Goal: Task Accomplishment & Management: Manage account settings

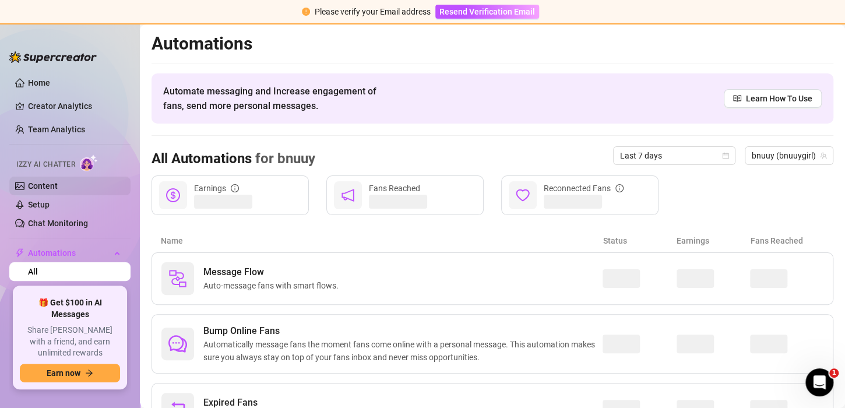
click at [36, 188] on link "Content" at bounding box center [43, 185] width 30 height 9
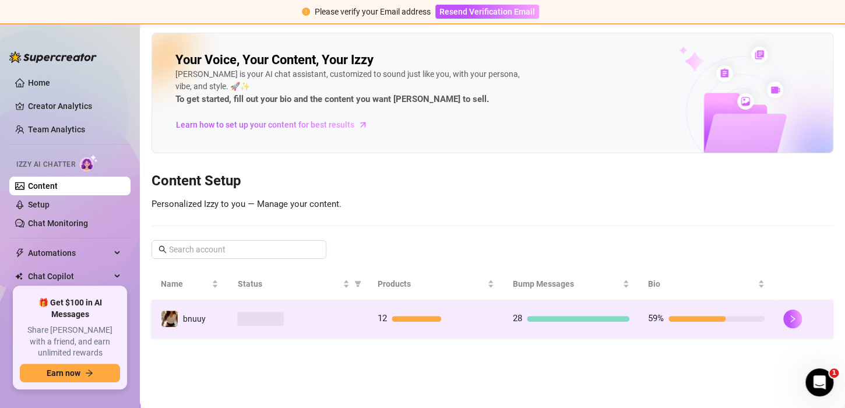
click at [420, 306] on td "12" at bounding box center [435, 319] width 135 height 38
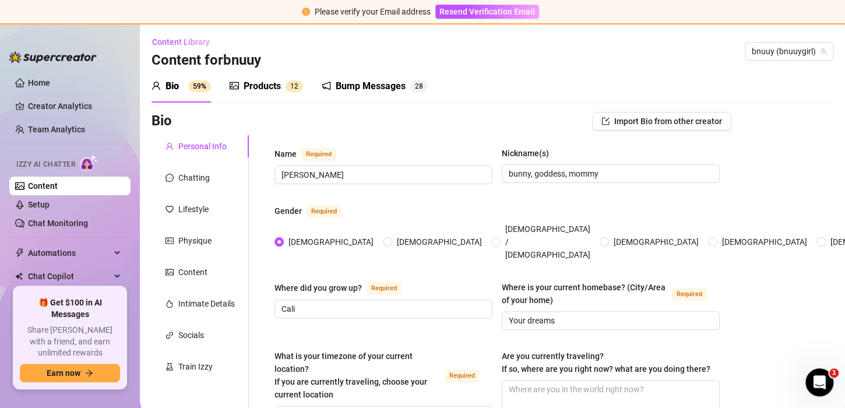
radio input "true"
type input "[DATE]"
click at [277, 86] on div "Products" at bounding box center [262, 86] width 37 height 14
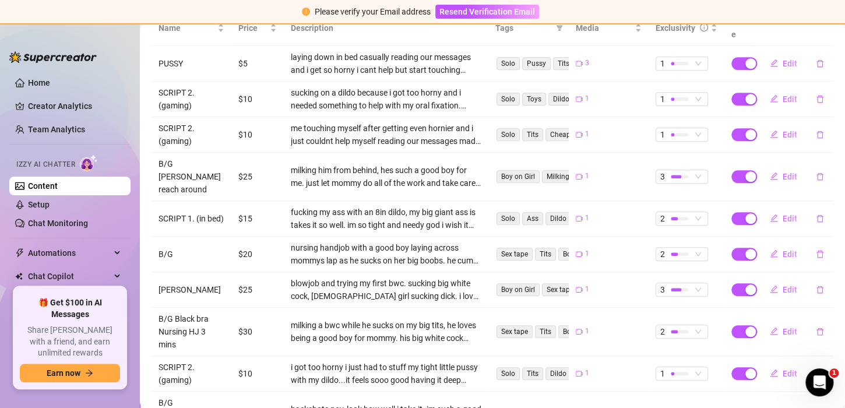
scroll to position [256, 0]
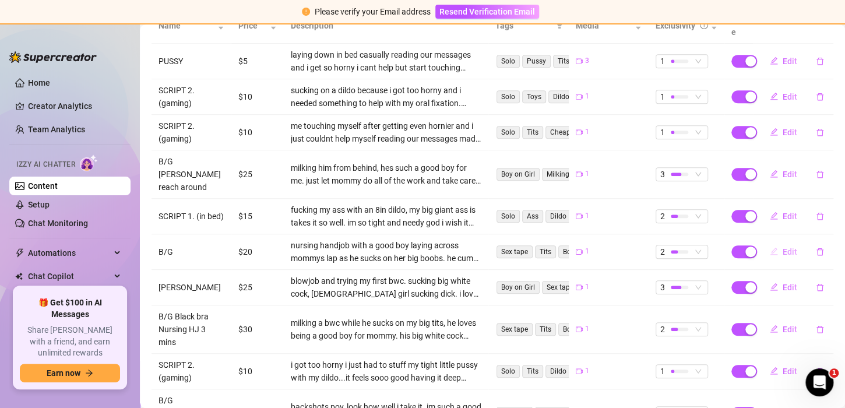
click at [781, 242] on button "Edit" at bounding box center [783, 251] width 46 height 19
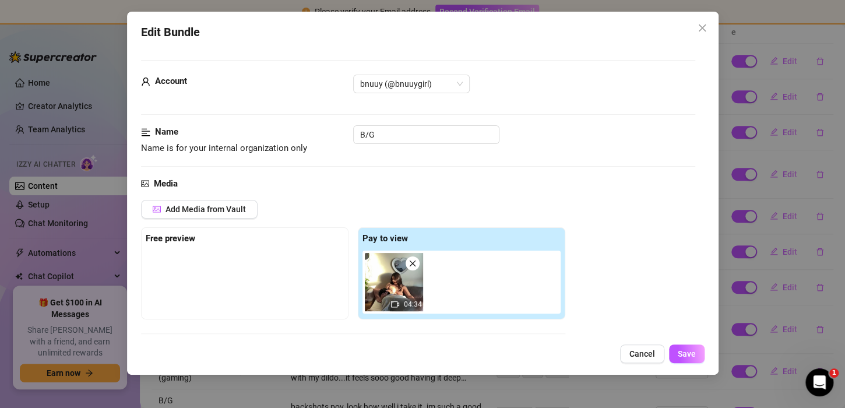
scroll to position [90, 0]
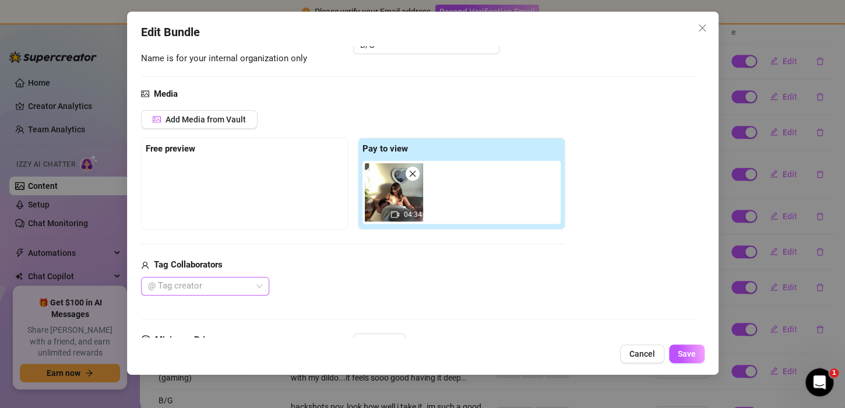
click at [234, 282] on div at bounding box center [198, 286] width 111 height 16
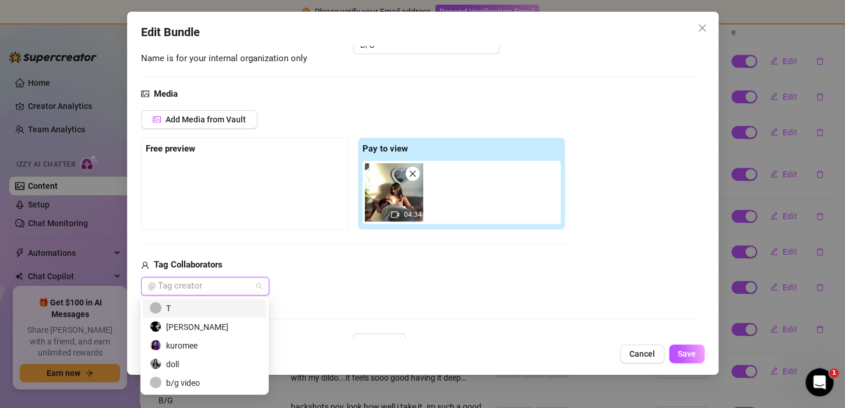
click at [221, 332] on div "[PERSON_NAME]" at bounding box center [205, 326] width 110 height 13
click at [392, 309] on div "Media Add Media from Vault Free preview Pay to view 04:34 Tag Collaborators [PE…" at bounding box center [418, 210] width 554 height 246
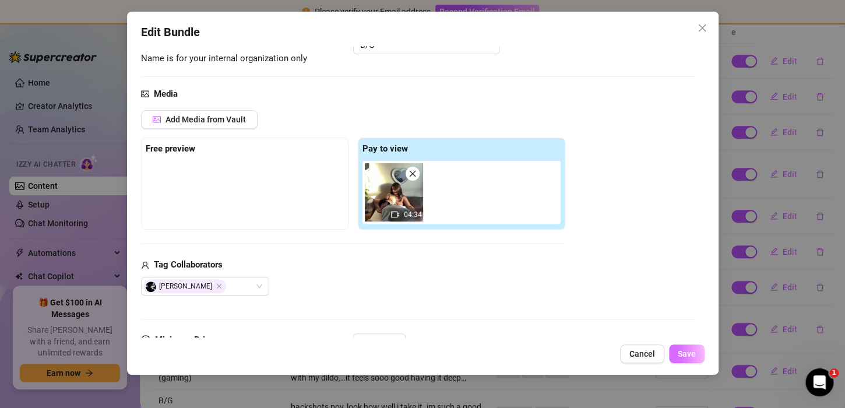
click at [688, 359] on button "Save" at bounding box center [687, 353] width 36 height 19
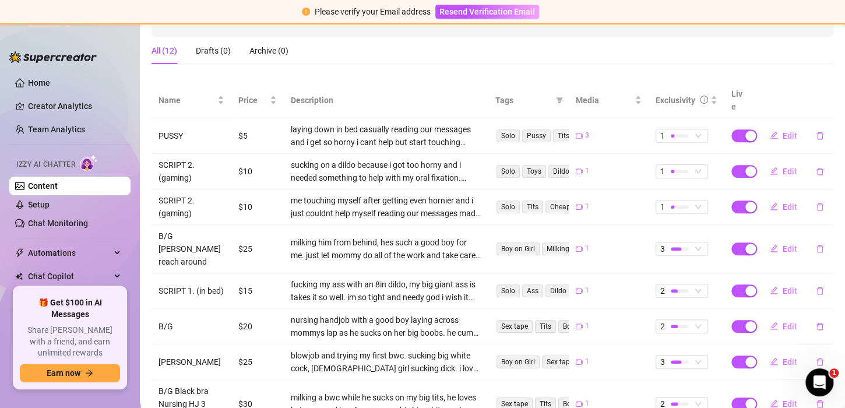
scroll to position [173, 0]
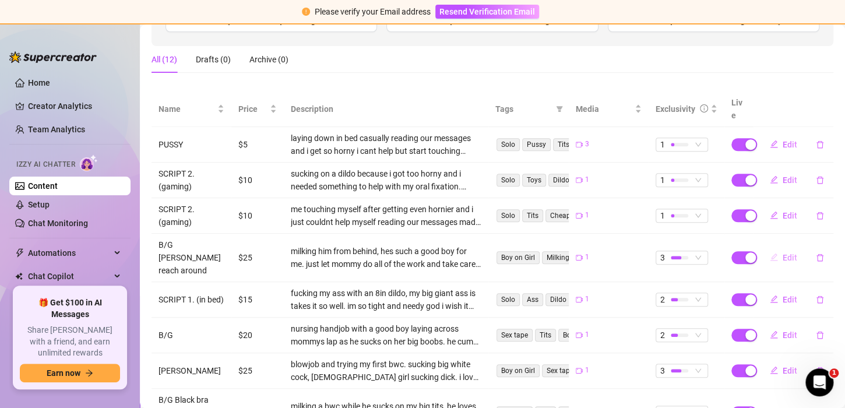
click at [776, 248] on button "Edit" at bounding box center [783, 257] width 46 height 19
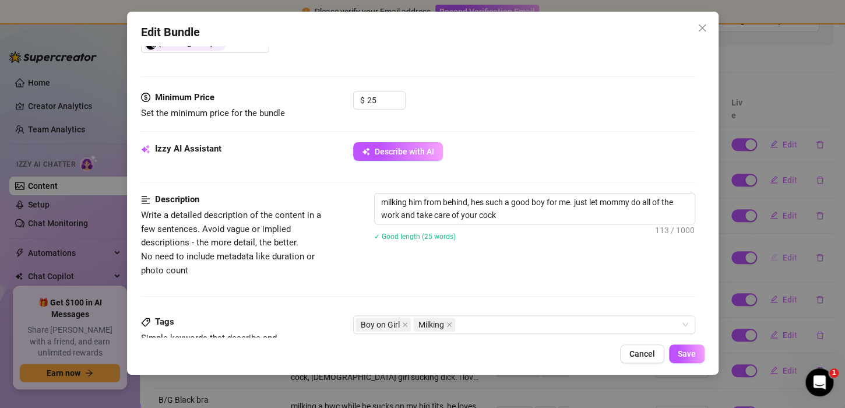
scroll to position [327, 0]
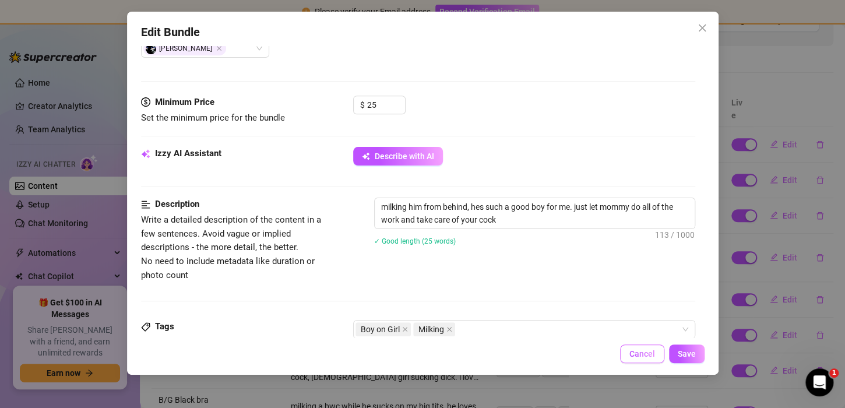
click at [646, 357] on span "Cancel" at bounding box center [642, 353] width 26 height 9
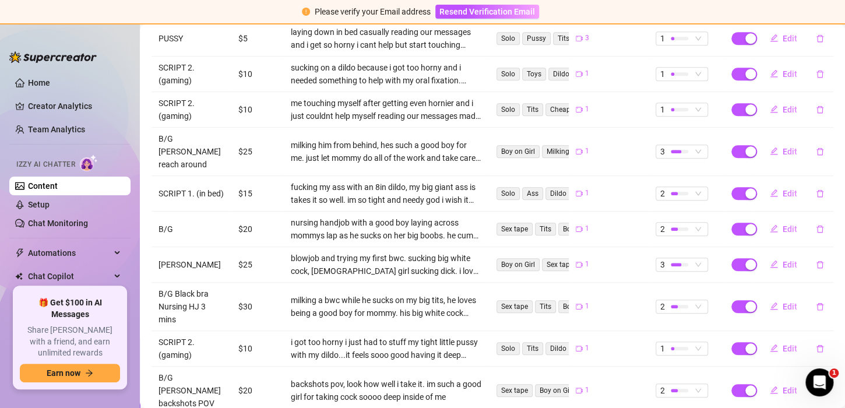
scroll to position [313, 0]
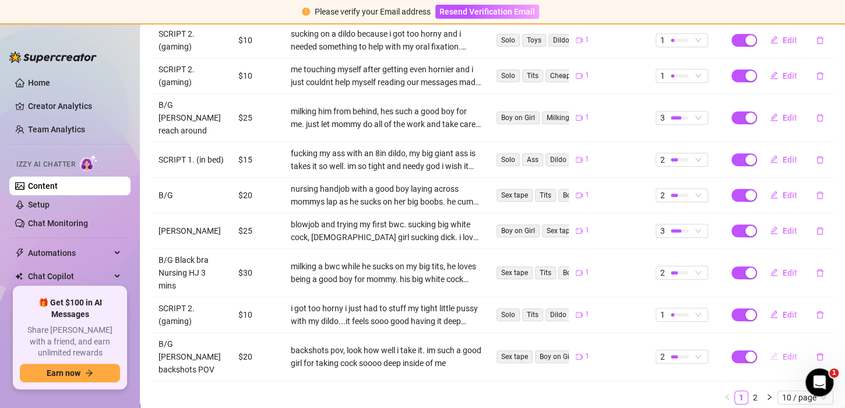
click at [782, 352] on span "Edit" at bounding box center [789, 356] width 15 height 9
type textarea "look how good i look getting fuck and taking it, i want it to be you so badly"
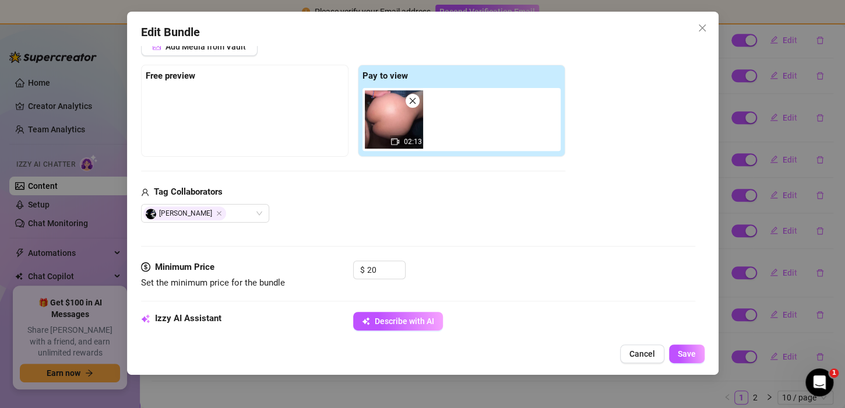
scroll to position [173, 0]
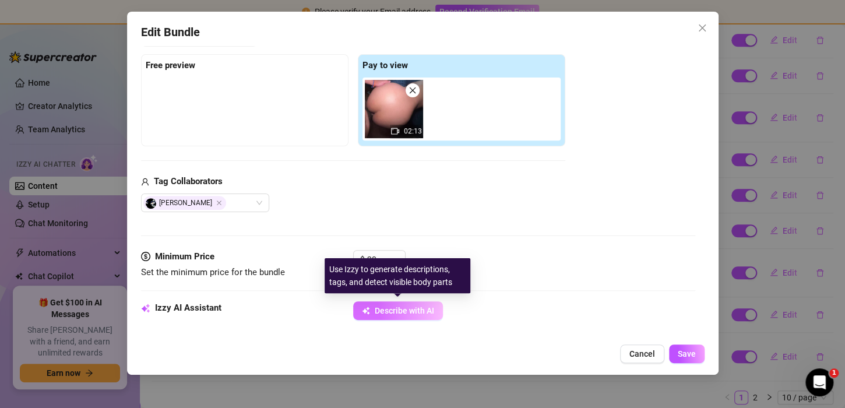
click at [400, 312] on span "Describe with AI" at bounding box center [404, 310] width 59 height 9
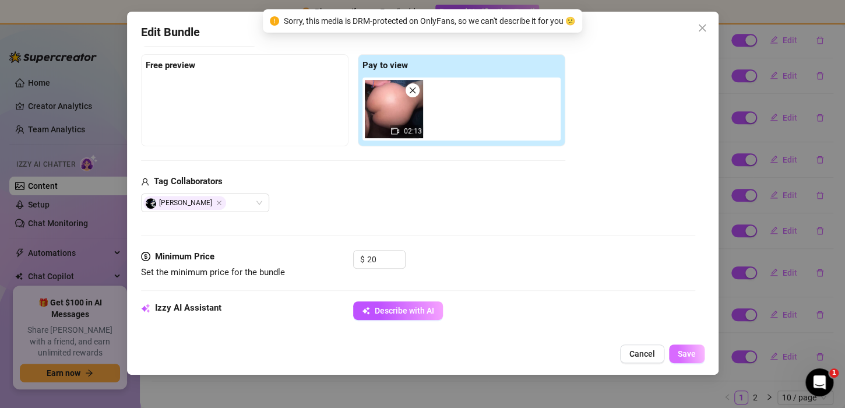
click at [692, 353] on span "Save" at bounding box center [687, 353] width 18 height 9
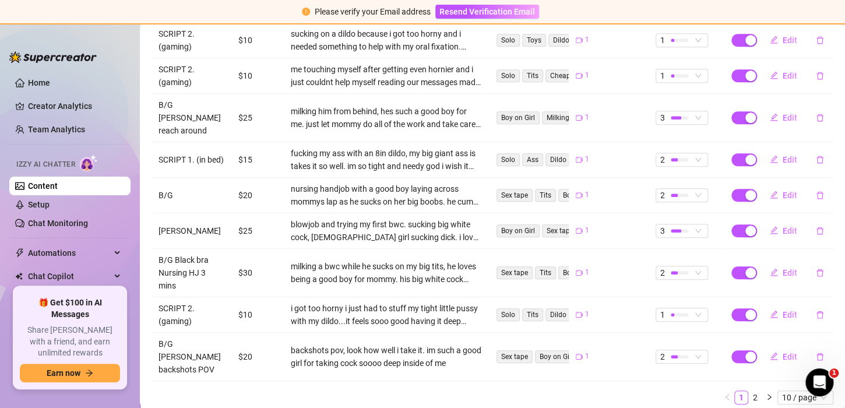
click at [37, 190] on link "Content" at bounding box center [43, 185] width 30 height 9
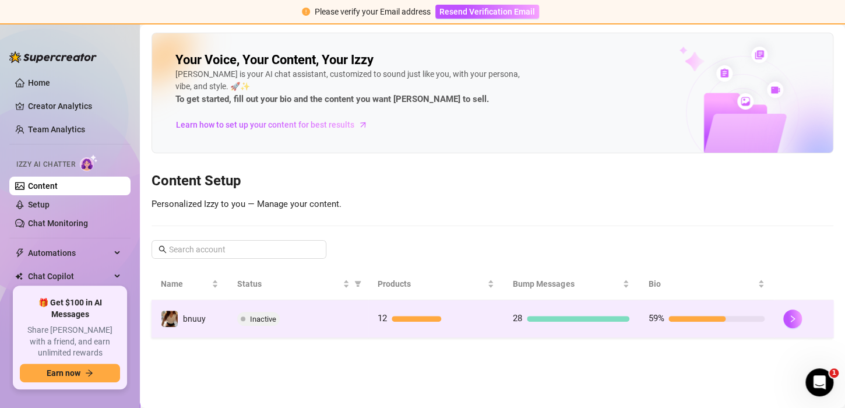
click at [752, 310] on td "59%" at bounding box center [706, 319] width 135 height 38
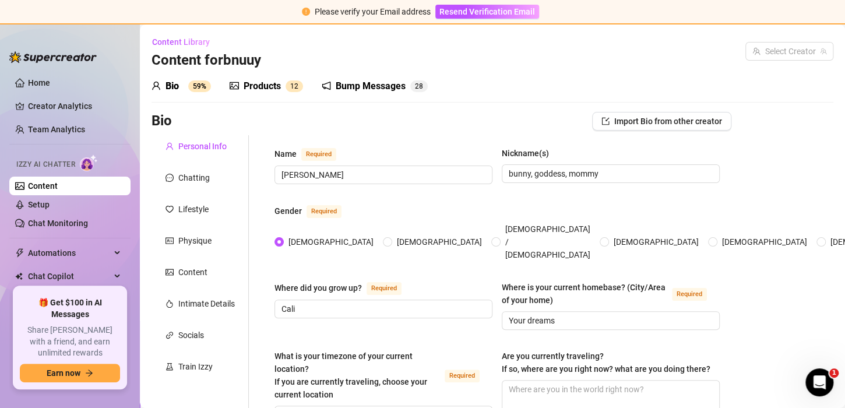
click at [739, 100] on div "Bio 59% Products 1 2 Bump Messages 2 8" at bounding box center [492, 86] width 682 height 33
click at [363, 96] on div "Bump Messages 2 8" at bounding box center [375, 86] width 106 height 33
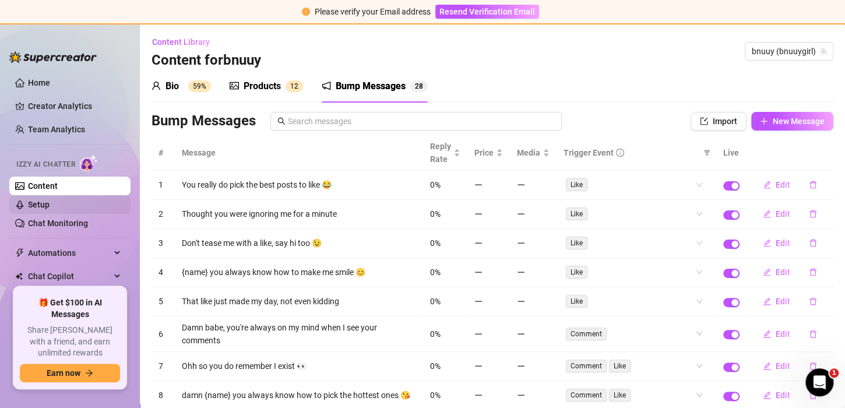
click at [50, 206] on link "Setup" at bounding box center [39, 204] width 22 height 9
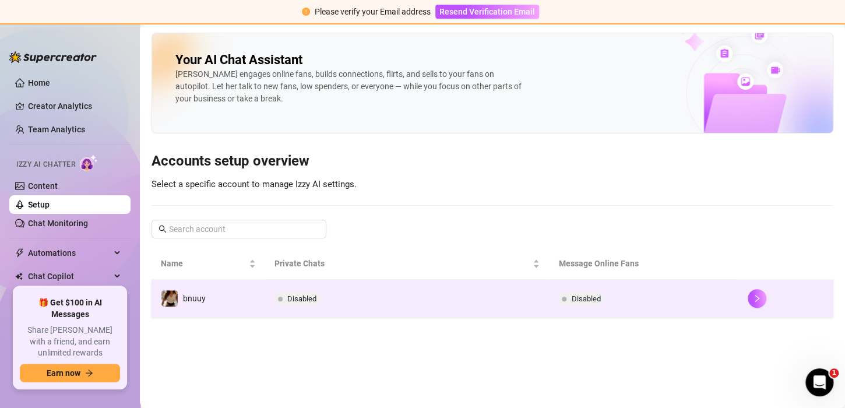
click at [493, 312] on td "Disabled" at bounding box center [407, 299] width 284 height 38
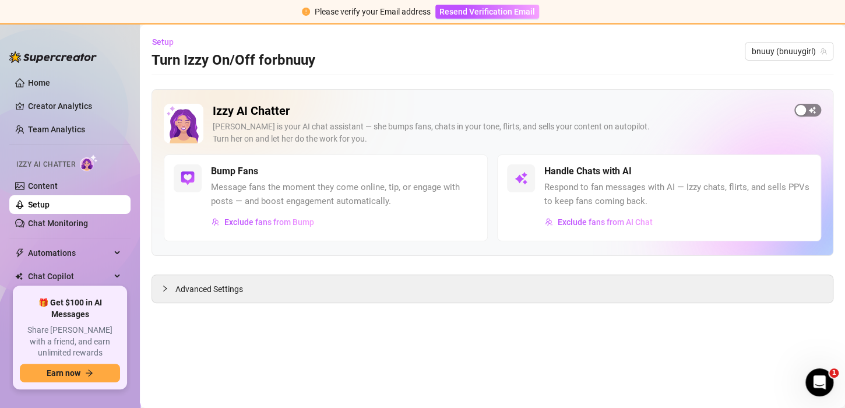
click at [799, 106] on div "button" at bounding box center [800, 110] width 10 height 10
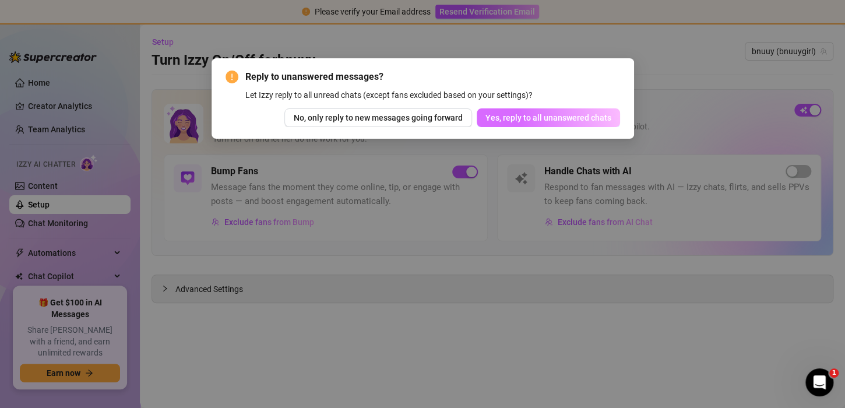
click at [512, 109] on button "Yes, reply to all unanswered chats" at bounding box center [548, 117] width 143 height 19
